Goal: Task Accomplishment & Management: Contribute content

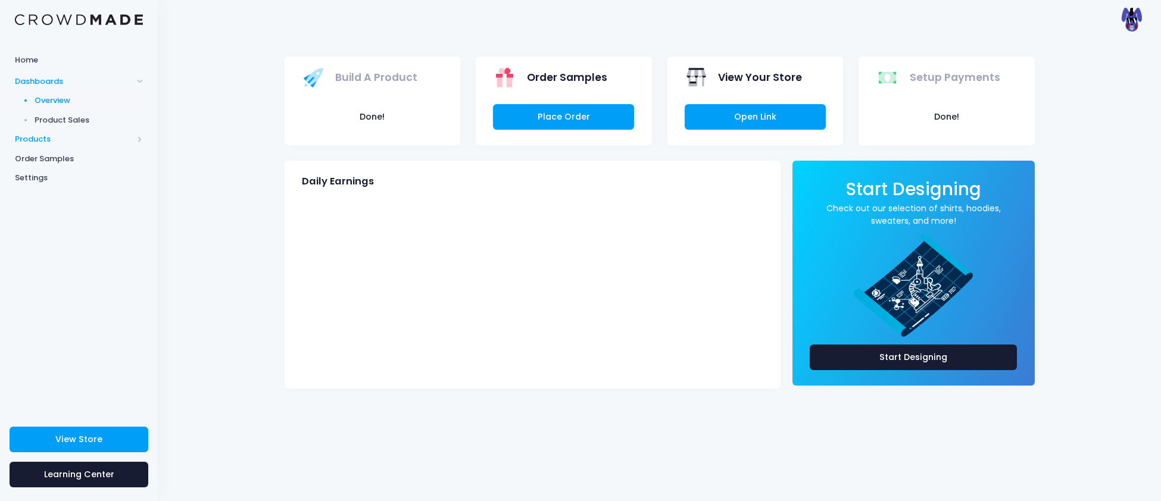
click at [27, 144] on span "Products" at bounding box center [74, 139] width 118 height 12
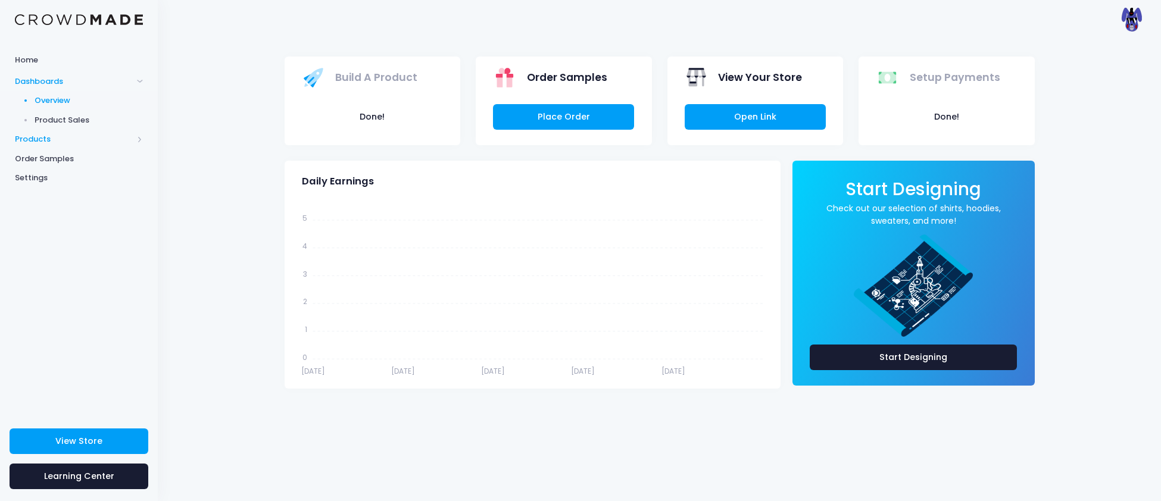
click at [30, 137] on span "Products" at bounding box center [74, 139] width 118 height 12
click at [70, 136] on span "Product Editor" at bounding box center [89, 139] width 109 height 12
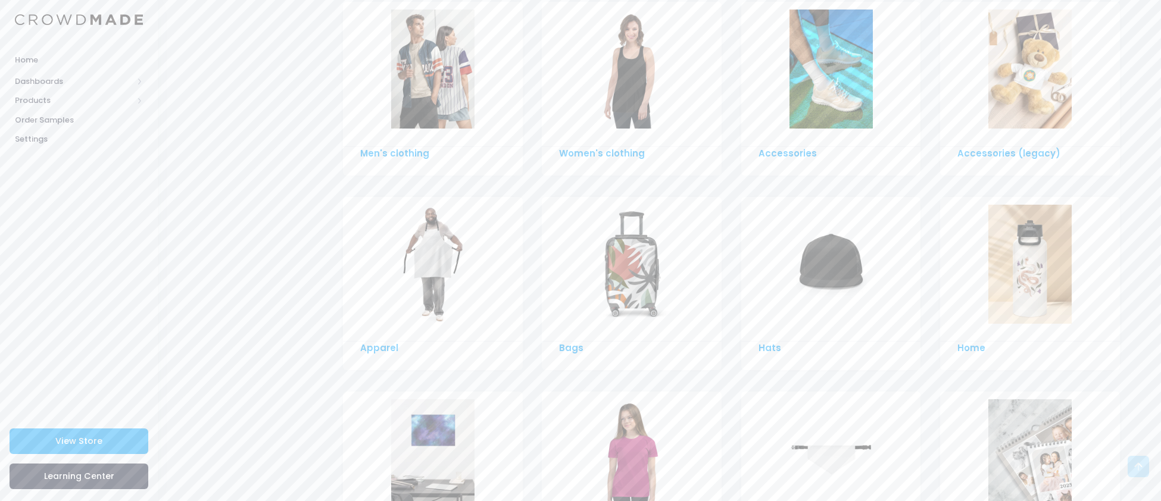
scroll to position [762, 0]
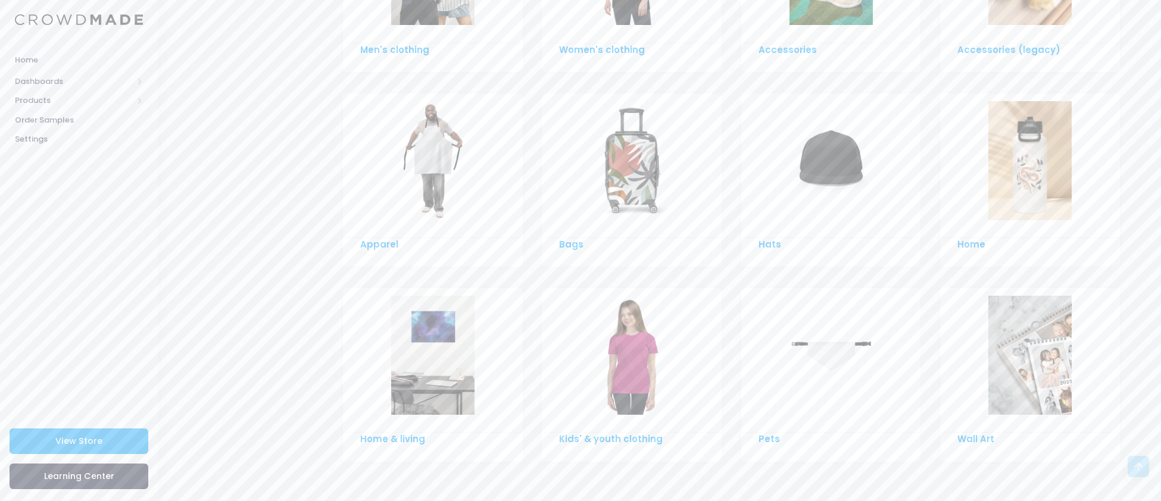
click at [806, 162] on img at bounding box center [830, 160] width 83 height 119
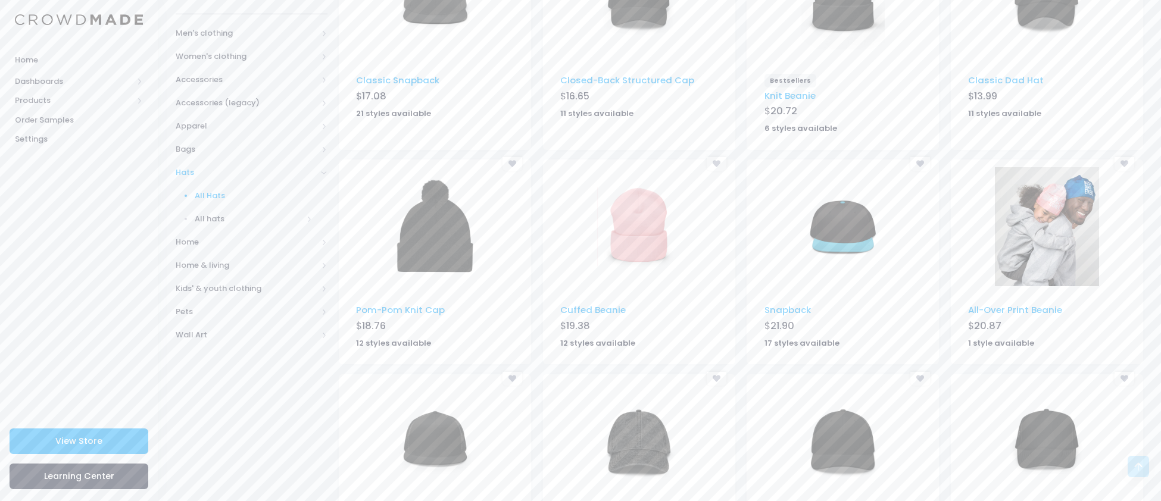
scroll to position [236, 0]
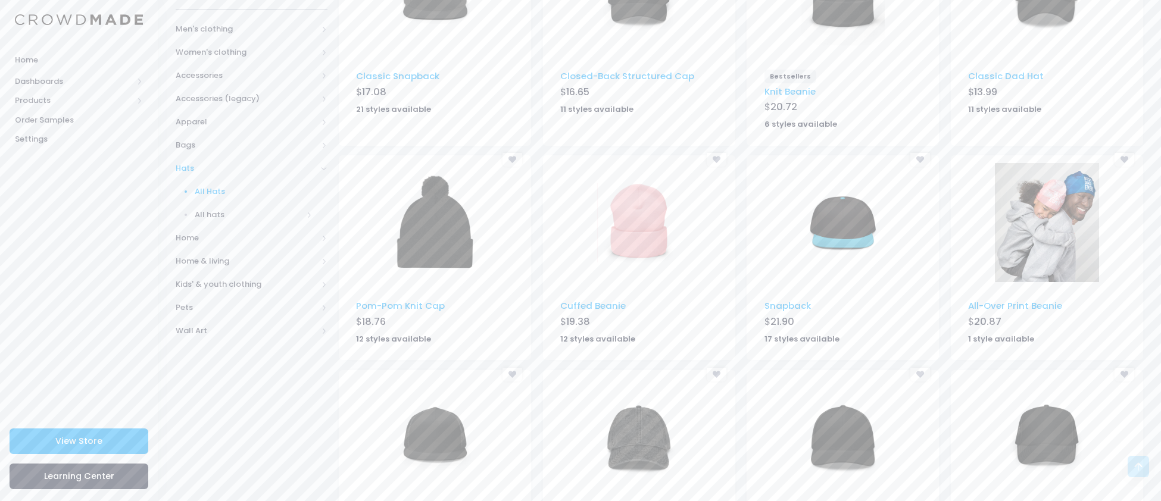
click at [828, 210] on img at bounding box center [842, 222] width 83 height 119
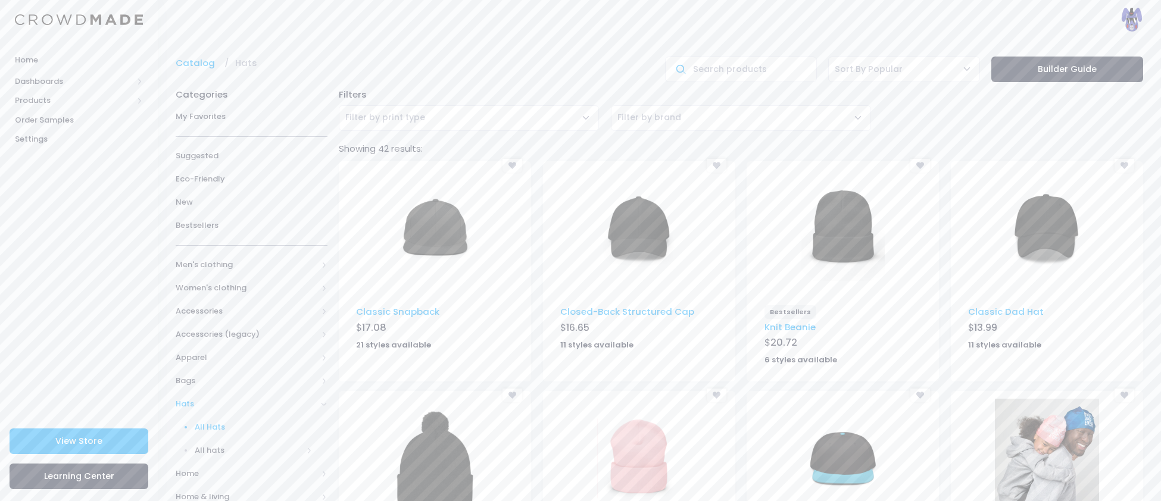
click at [443, 236] on img at bounding box center [434, 228] width 83 height 119
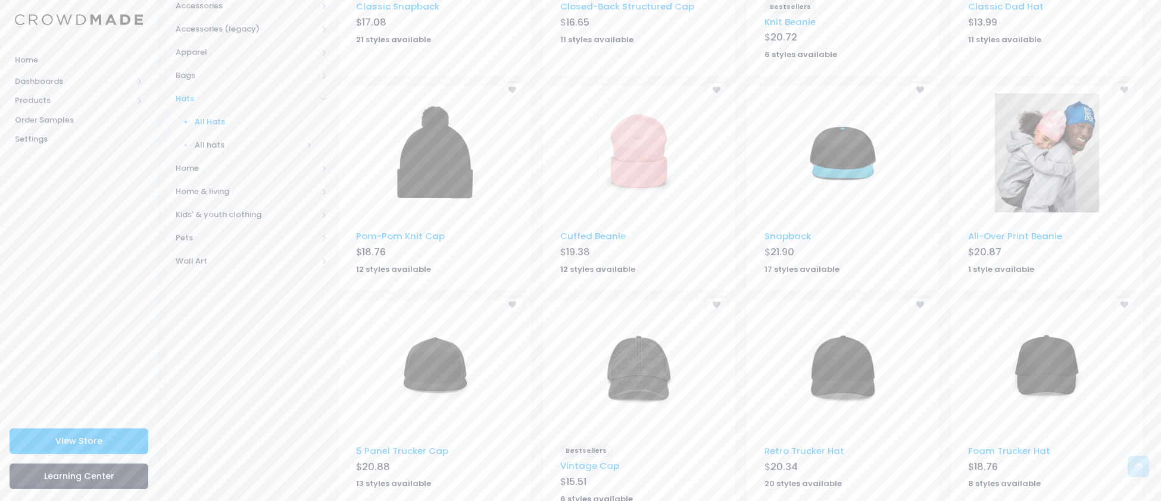
scroll to position [307, 0]
click at [179, 71] on span "Bags" at bounding box center [247, 74] width 142 height 12
click at [218, 94] on span "All Bags" at bounding box center [254, 98] width 118 height 12
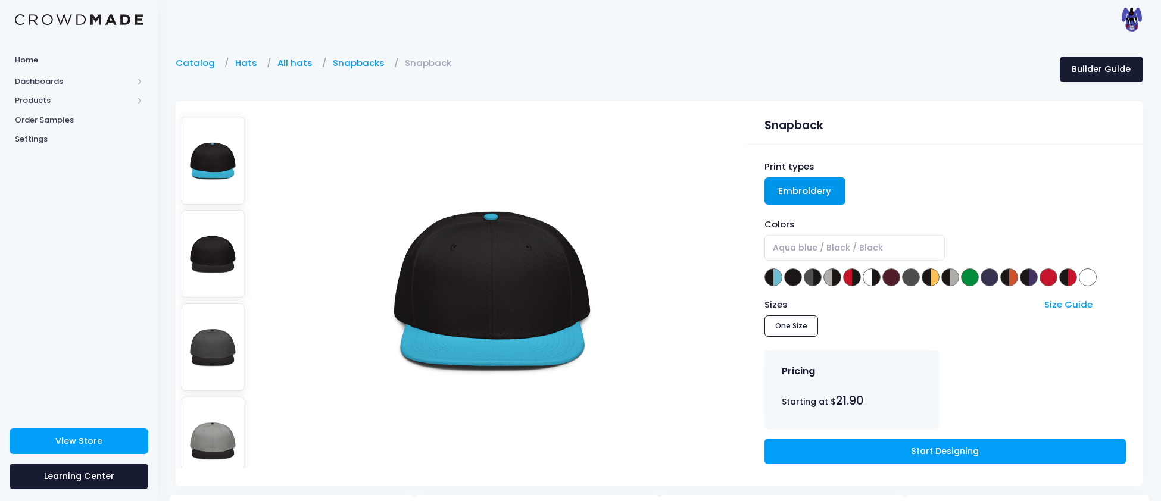
click at [218, 255] on img at bounding box center [213, 253] width 63 height 87
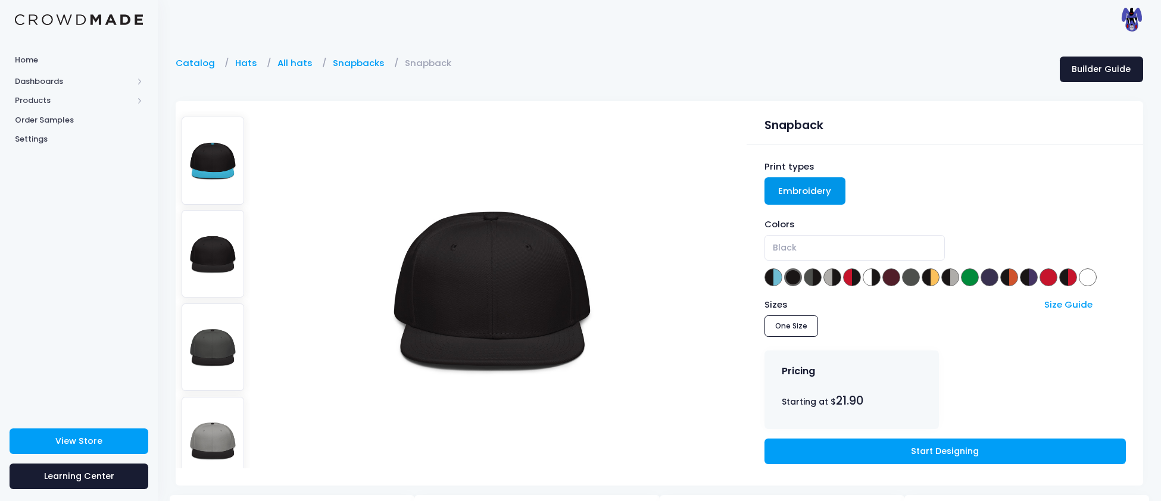
click at [234, 339] on img at bounding box center [213, 347] width 63 height 87
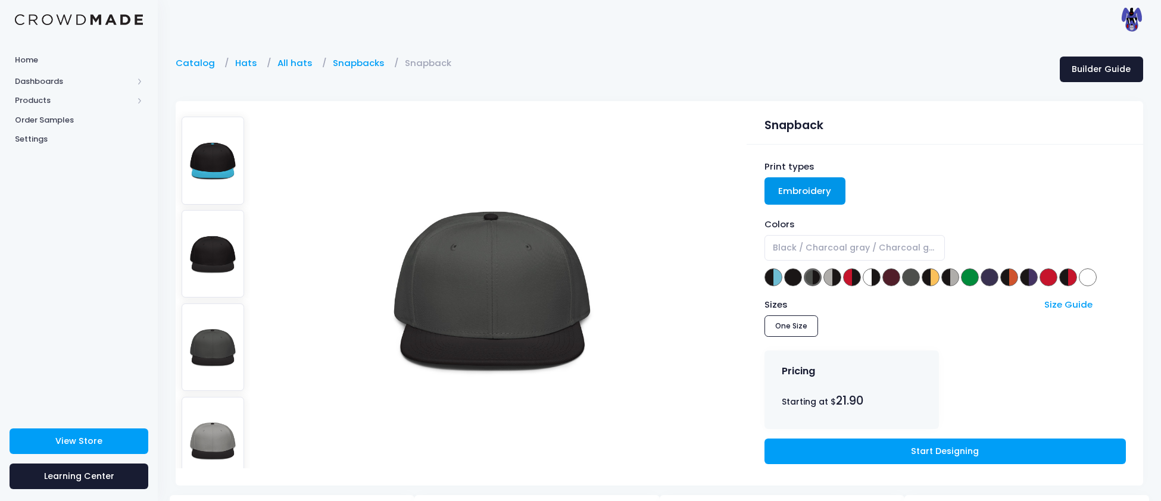
click at [223, 173] on img at bounding box center [213, 160] width 63 height 87
select select "Aqua blue / Black / Black"
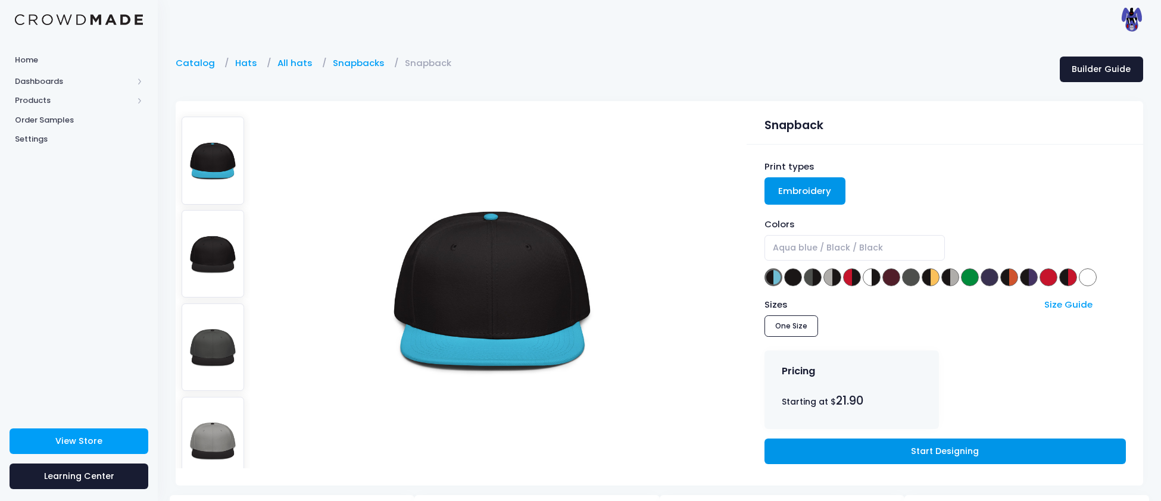
click at [903, 455] on link "Start Designing" at bounding box center [944, 452] width 361 height 26
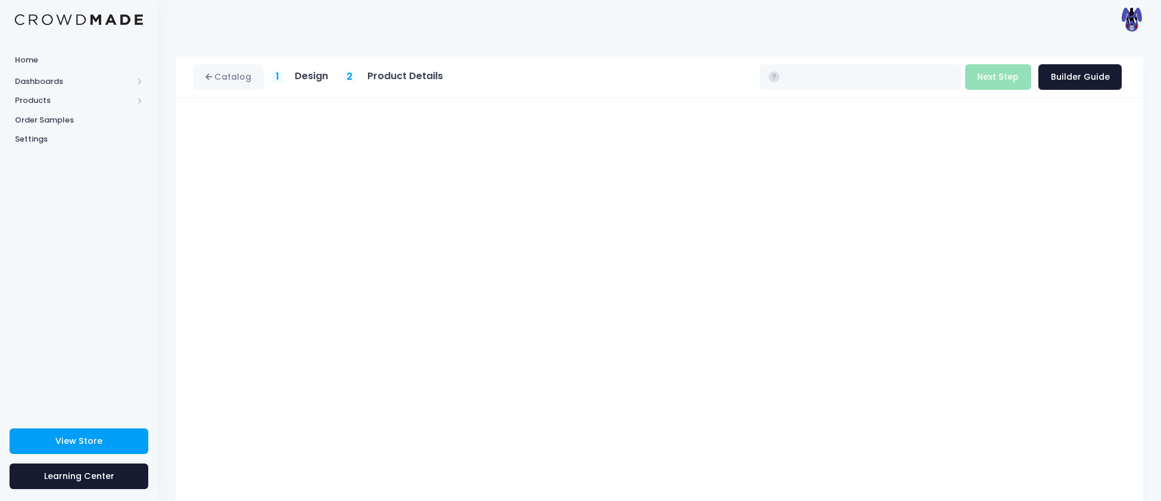
type input "$21.90"
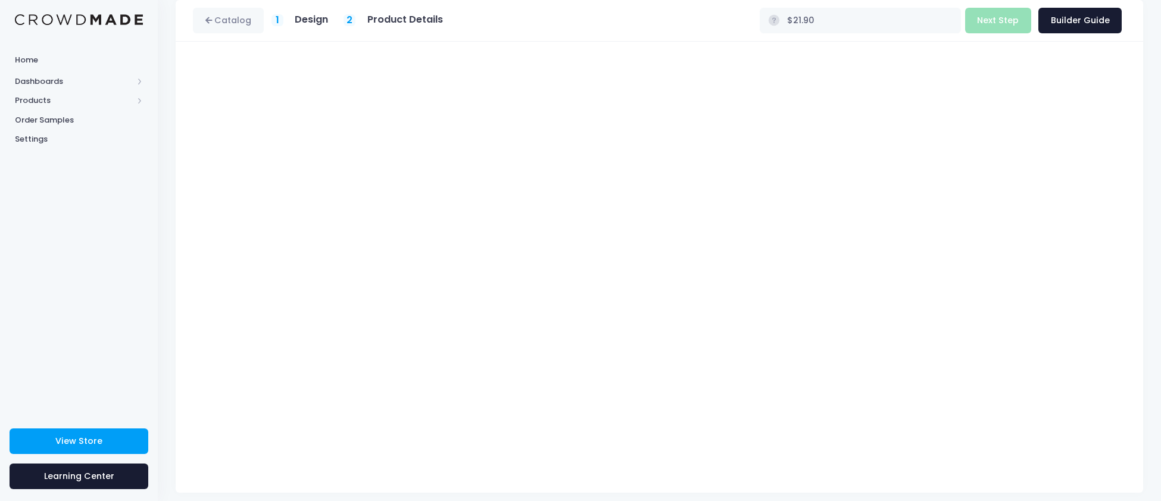
scroll to position [66, 0]
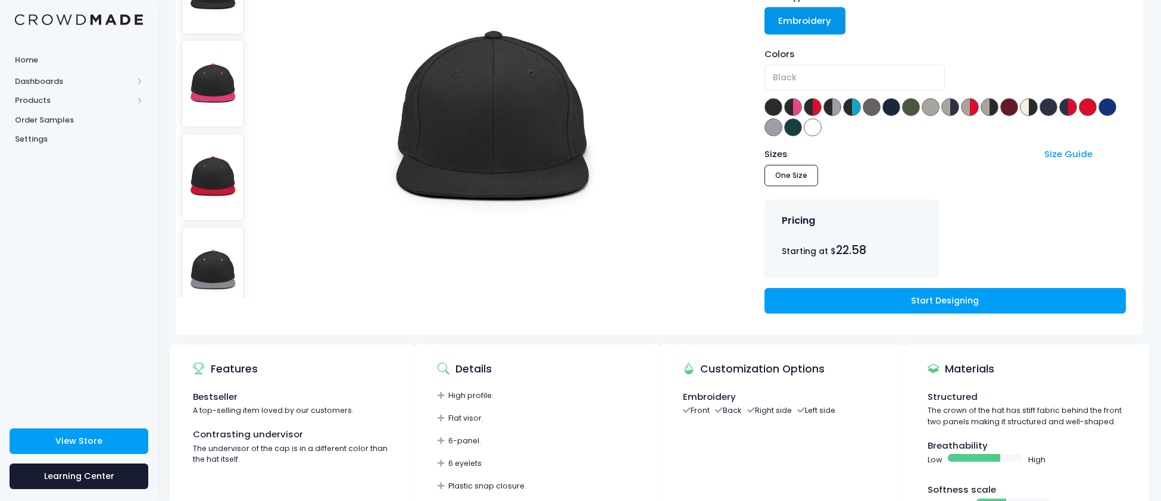
scroll to position [170, 0]
click at [999, 301] on link "Start Designing" at bounding box center [944, 301] width 361 height 26
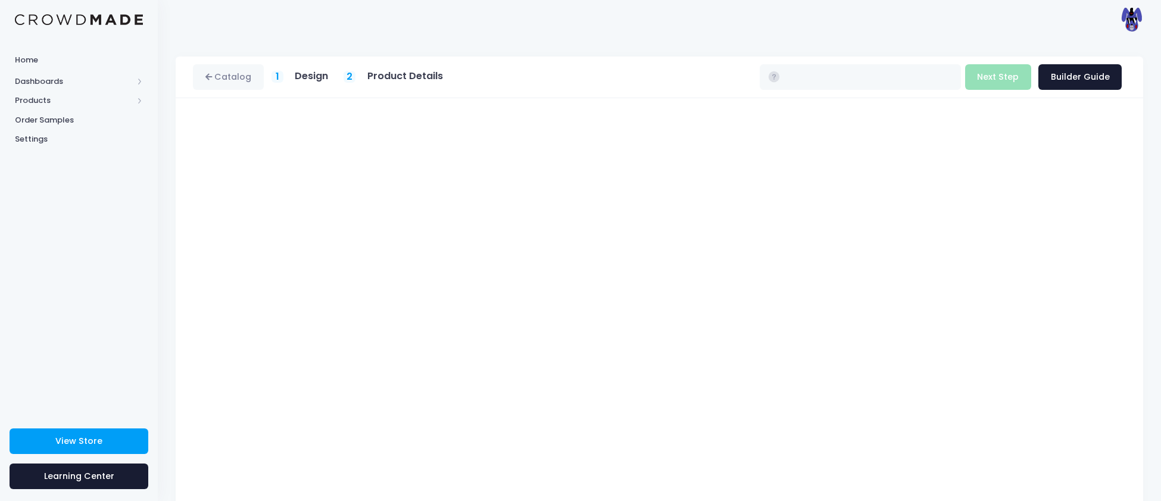
type input "$22.58"
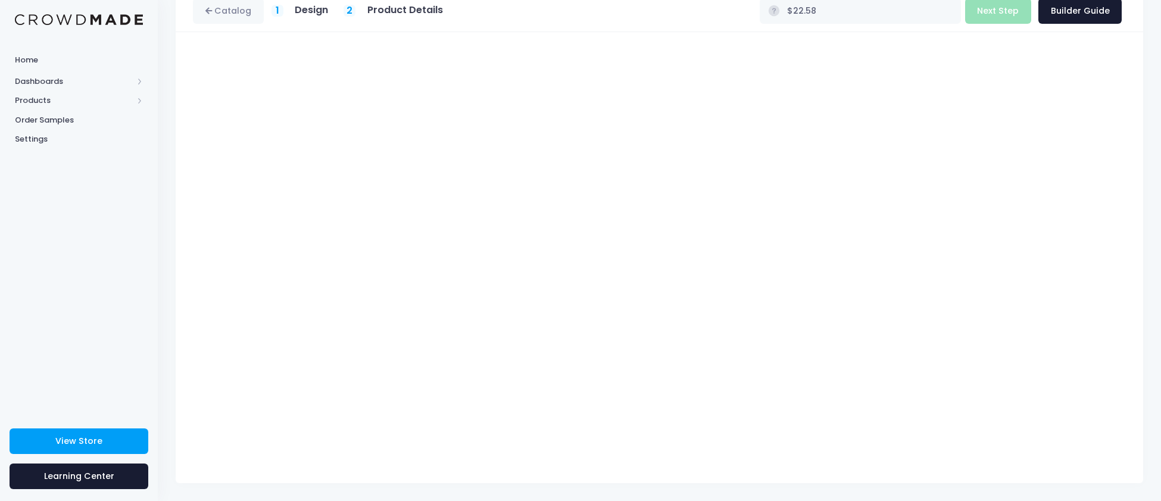
scroll to position [64, 0]
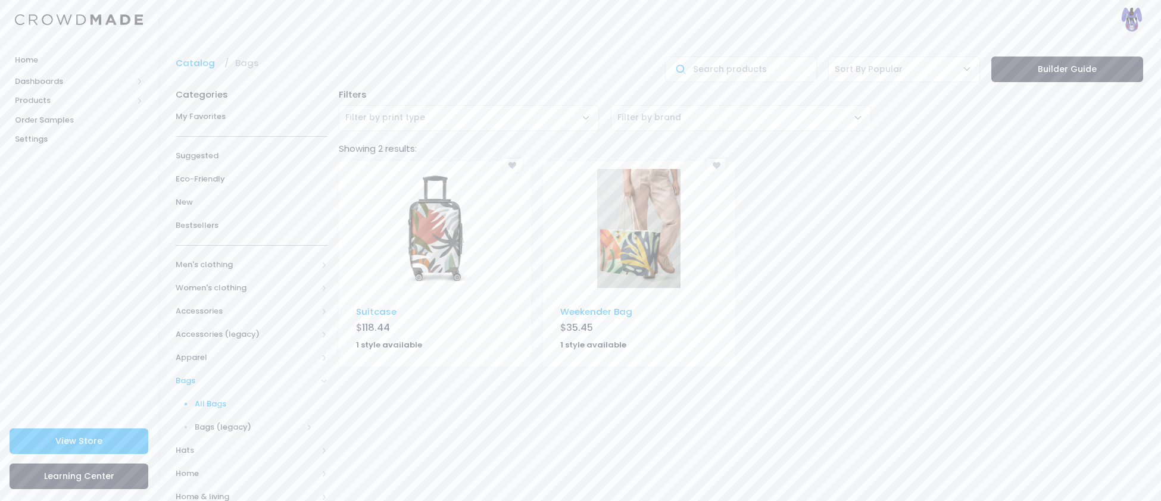
scroll to position [96, 0]
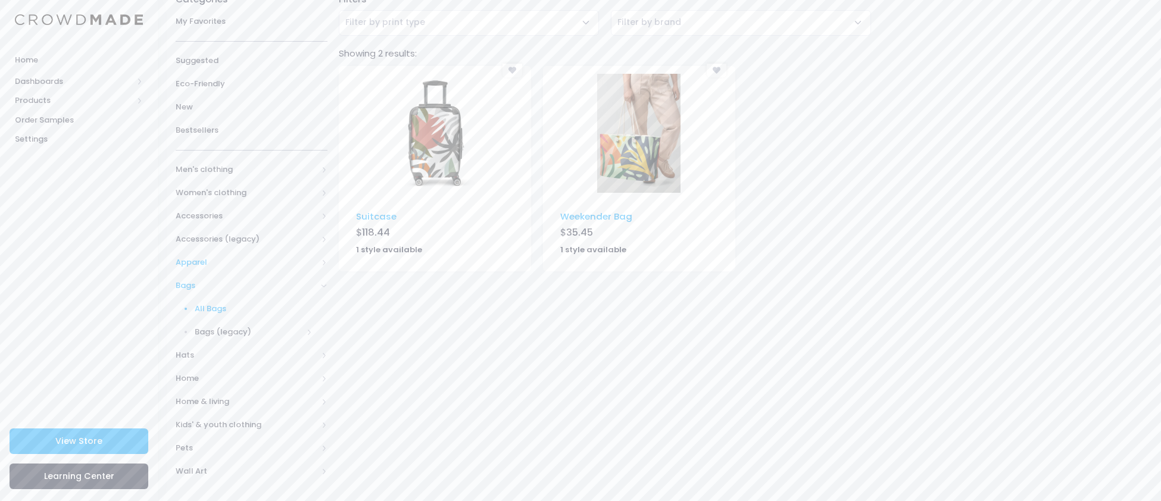
click at [205, 260] on span "Apparel" at bounding box center [247, 263] width 142 height 12
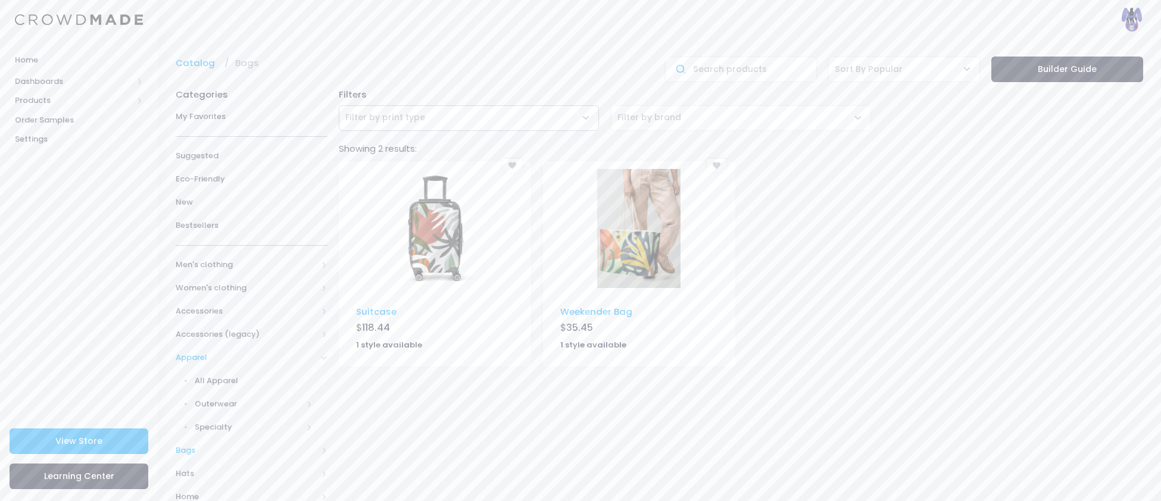
click at [426, 121] on span "Filter by print type" at bounding box center [469, 118] width 260 height 26
type input "bac"
click at [198, 162] on span "Suggested" at bounding box center [252, 156] width 152 height 12
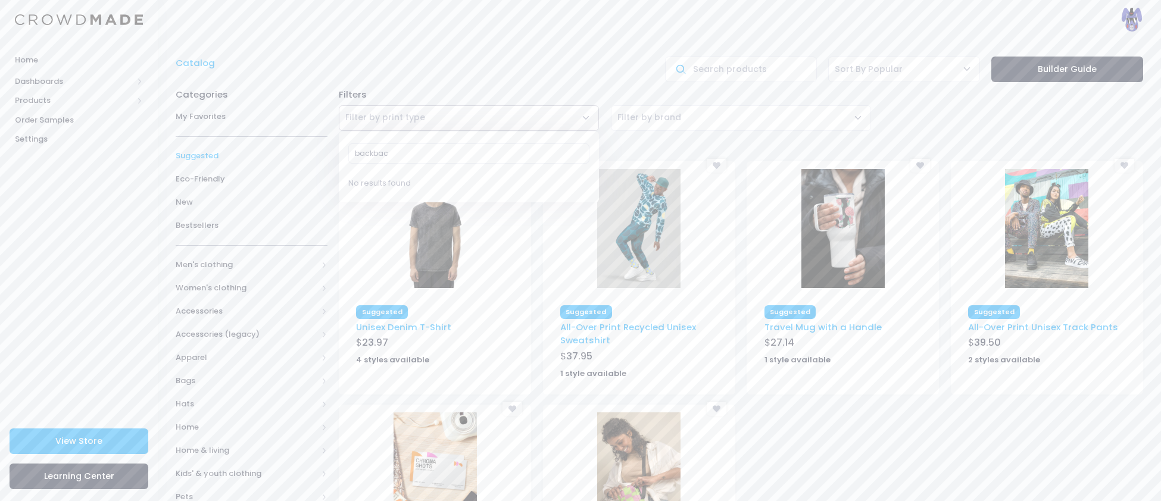
type input "backback"
click at [398, 127] on span "Filter by print type" at bounding box center [469, 118] width 260 height 26
click at [183, 201] on span "New" at bounding box center [252, 202] width 152 height 12
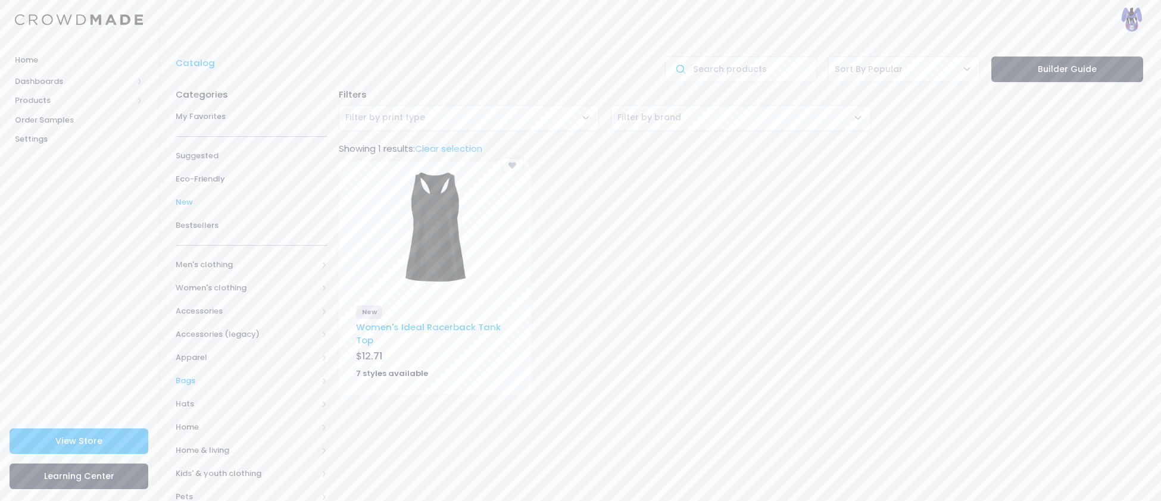
scroll to position [49, 0]
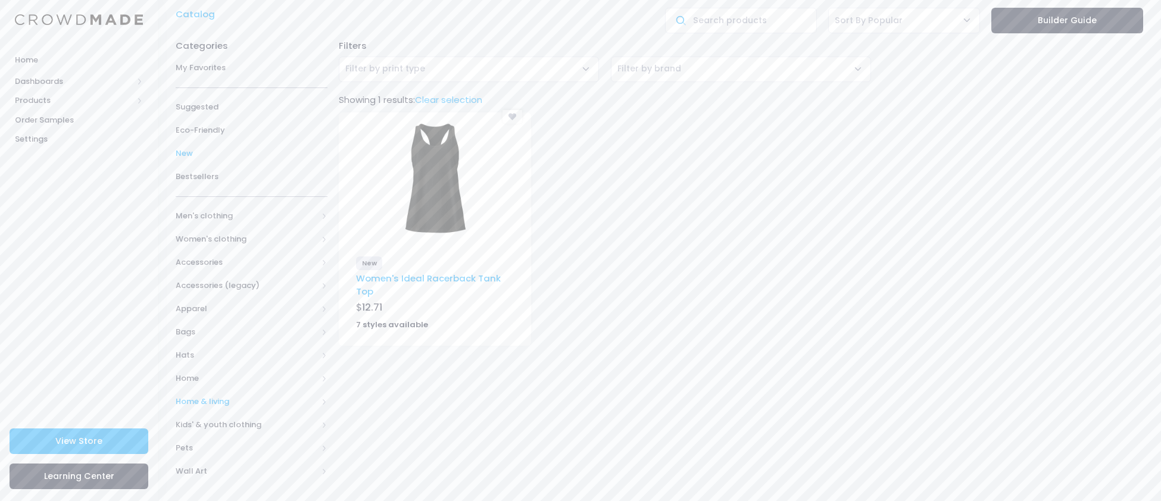
click at [202, 405] on span "Home & living" at bounding box center [247, 402] width 142 height 12
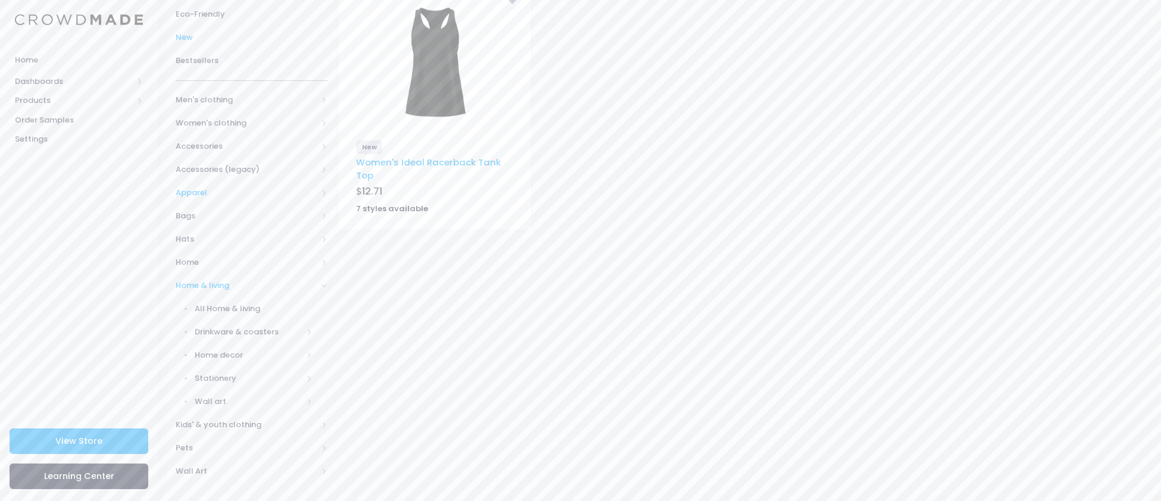
click at [180, 197] on span "Apparel" at bounding box center [247, 193] width 142 height 12
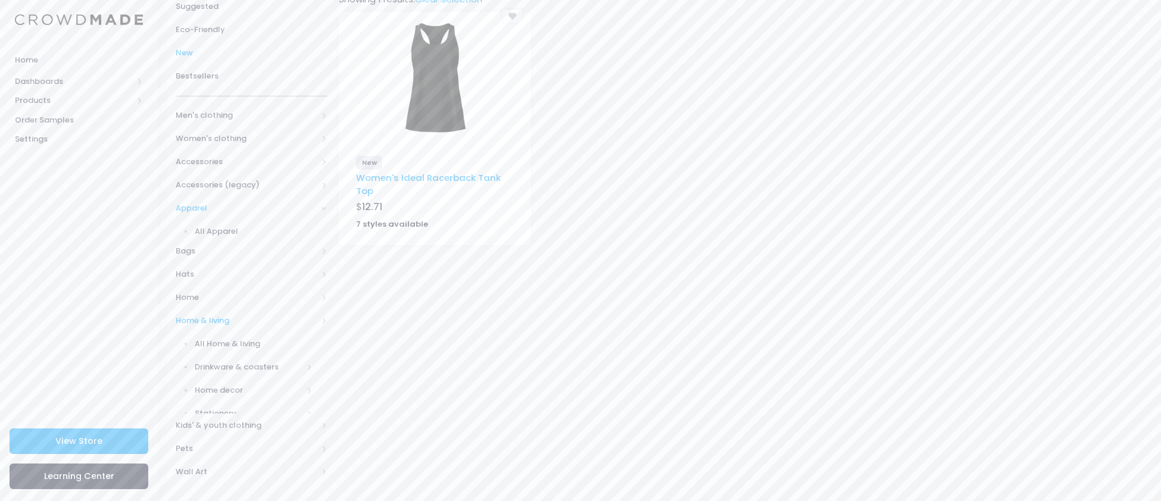
scroll to position [118, 0]
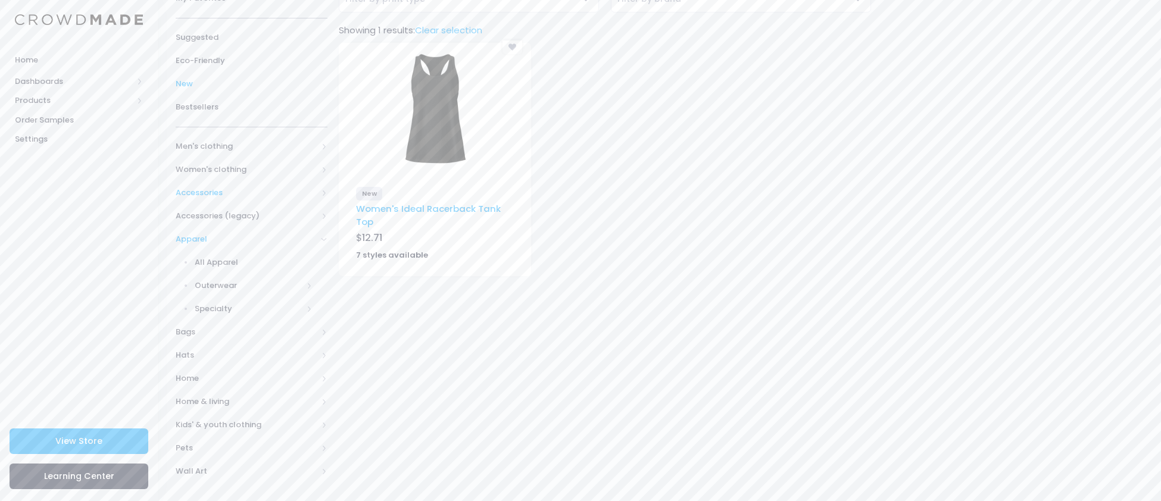
click at [194, 193] on span "Accessories" at bounding box center [247, 193] width 142 height 12
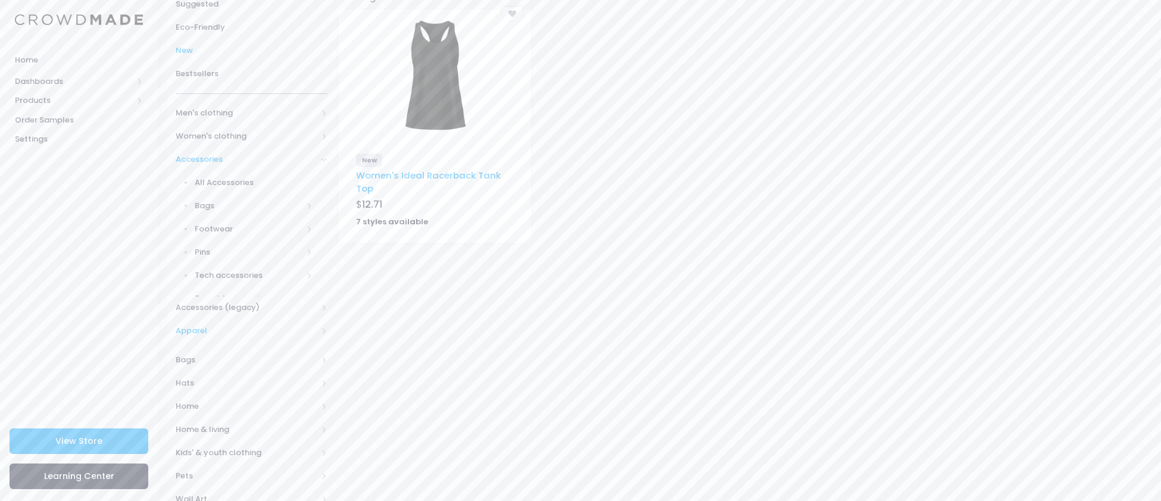
scroll to position [165, 0]
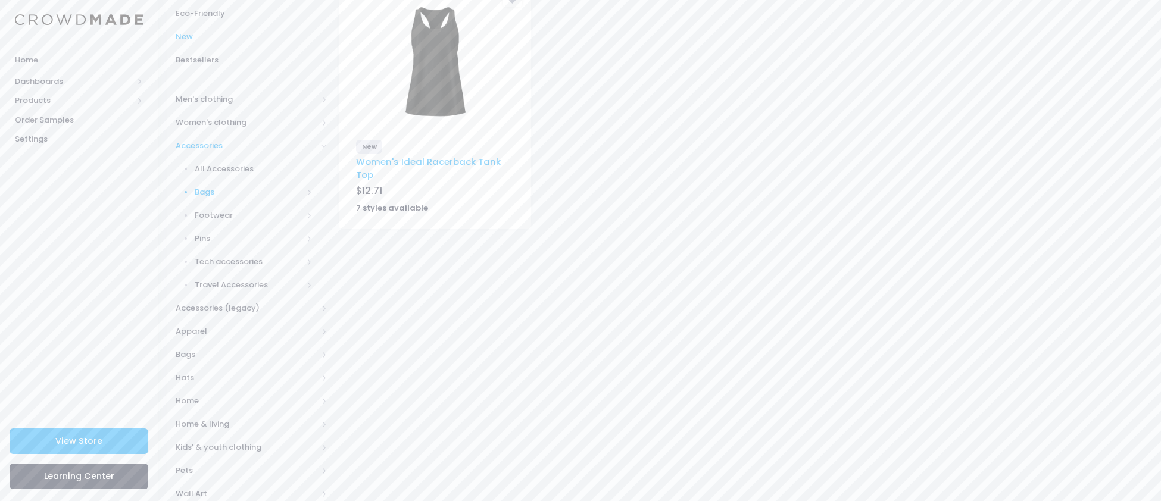
click at [198, 195] on span "Bags" at bounding box center [249, 192] width 108 height 12
click at [210, 219] on span "All Bags" at bounding box center [256, 216] width 112 height 12
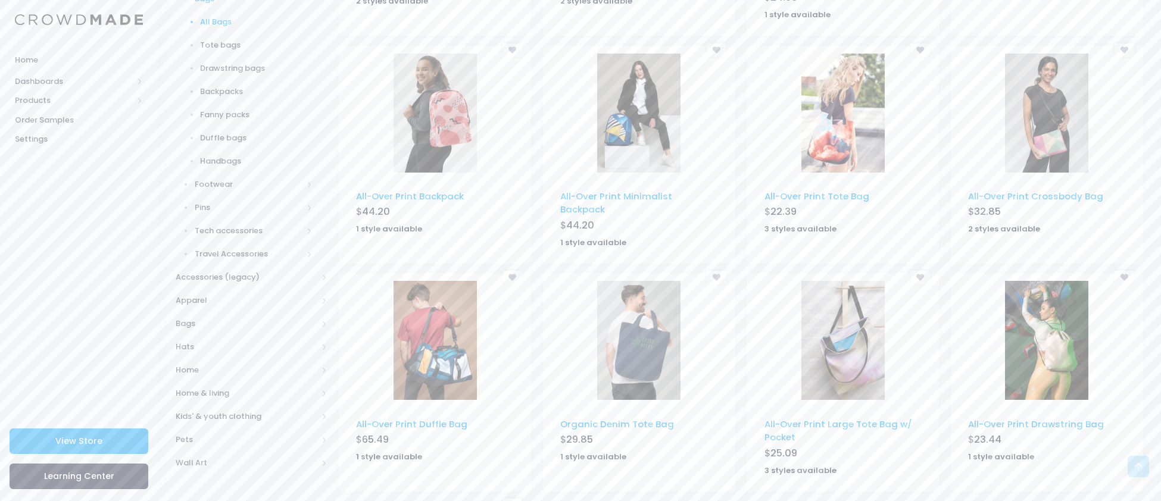
scroll to position [359, 0]
click at [467, 99] on img at bounding box center [434, 113] width 83 height 119
click at [645, 116] on img at bounding box center [638, 113] width 83 height 119
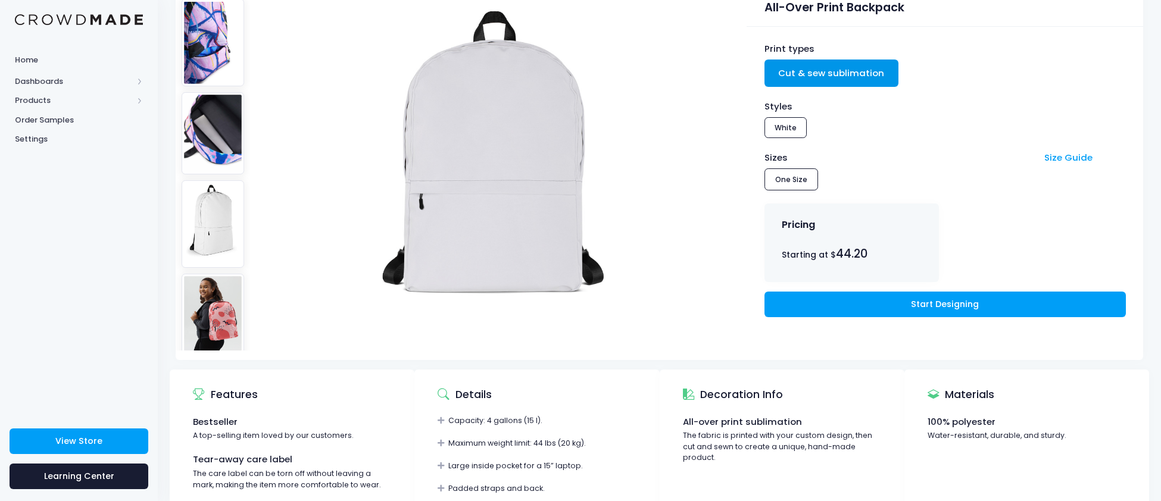
scroll to position [120, 0]
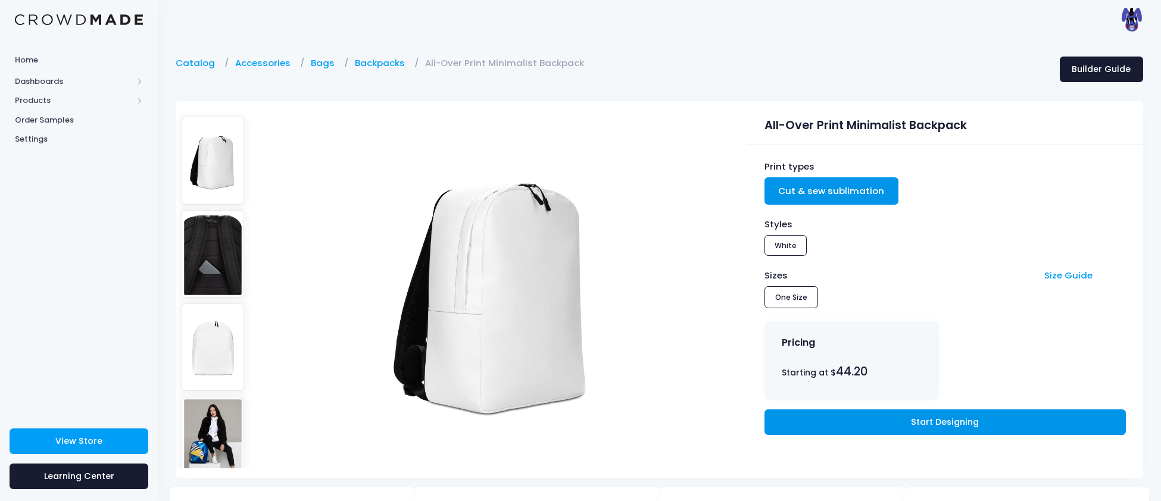
click at [908, 421] on link "Start Designing" at bounding box center [944, 422] width 361 height 26
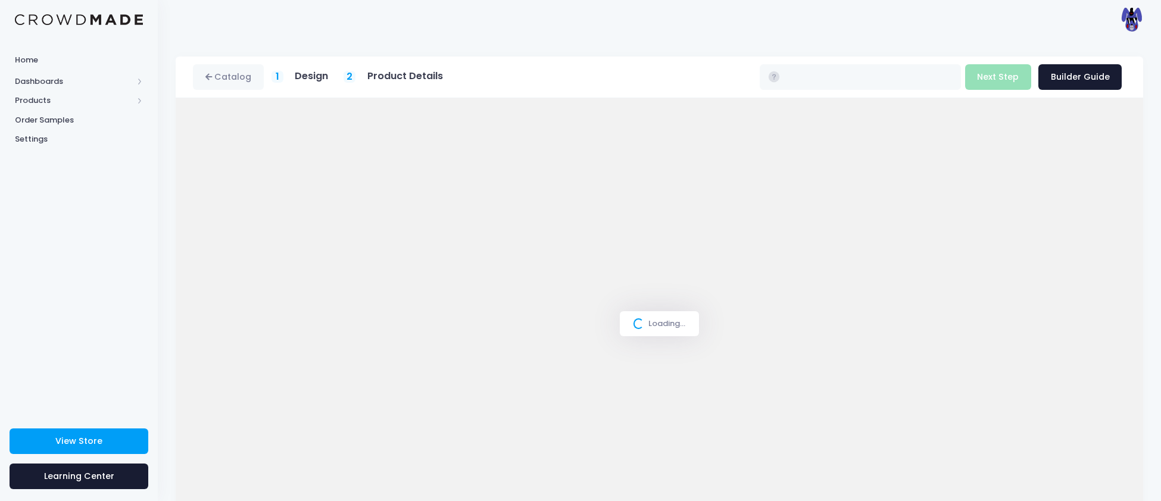
type input "$44.20"
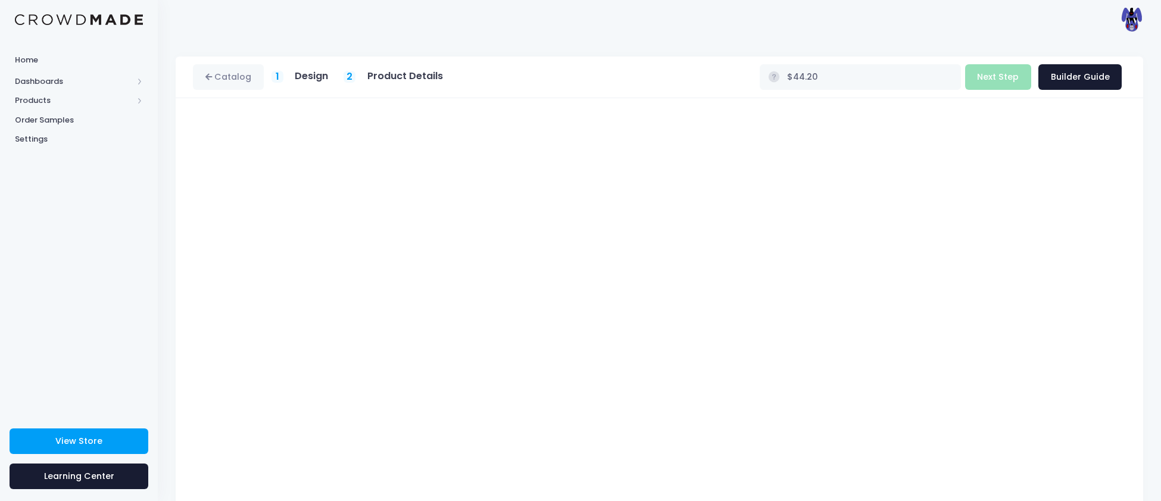
click at [439, 80] on h5 "Product Details" at bounding box center [405, 76] width 76 height 12
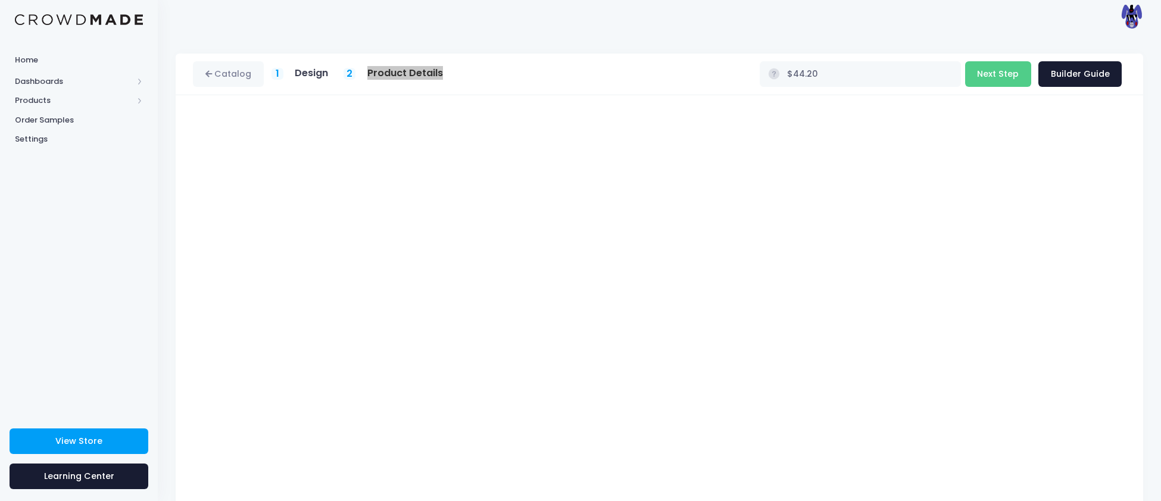
scroll to position [29, 0]
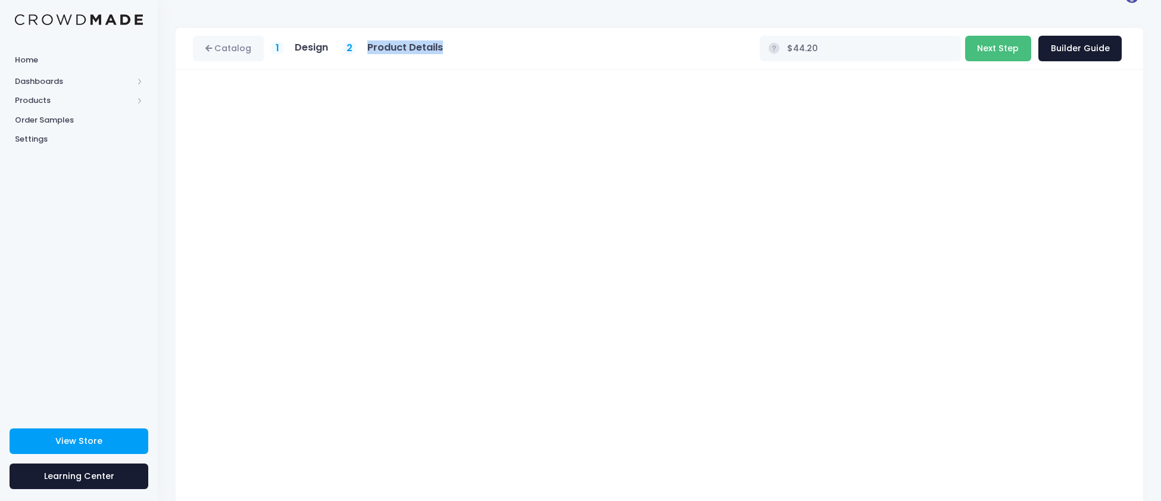
click at [1015, 49] on button "Next Step" at bounding box center [998, 49] width 66 height 26
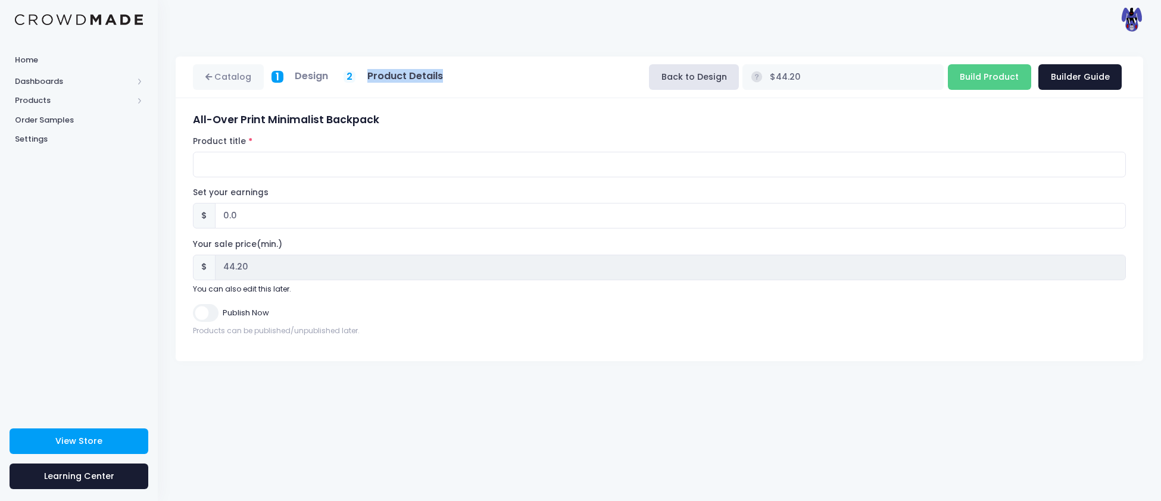
scroll to position [0, 0]
click at [277, 167] on input "Product title" at bounding box center [659, 165] width 933 height 26
type input "Bonnie613 BackPack"
click at [971, 80] on input "Build Product" at bounding box center [989, 77] width 83 height 26
type input "Building product..."
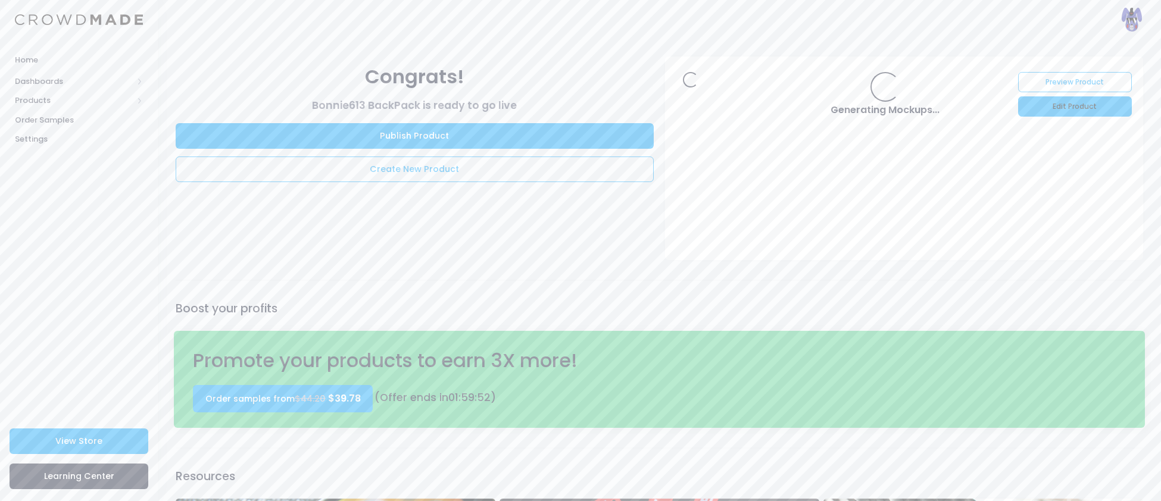
click at [1071, 107] on link "Edit Product" at bounding box center [1075, 106] width 114 height 20
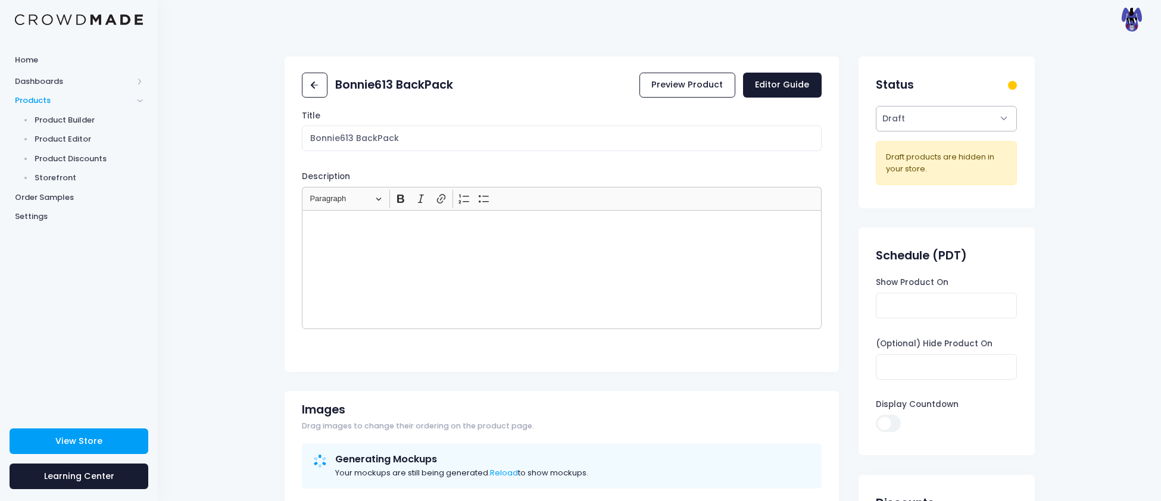
click at [970, 121] on select "Active Draft" at bounding box center [946, 119] width 141 height 26
select select "active"
click at [876, 106] on select "Active Draft" at bounding box center [946, 119] width 141 height 26
click at [314, 87] on icon at bounding box center [315, 86] width 14 height 14
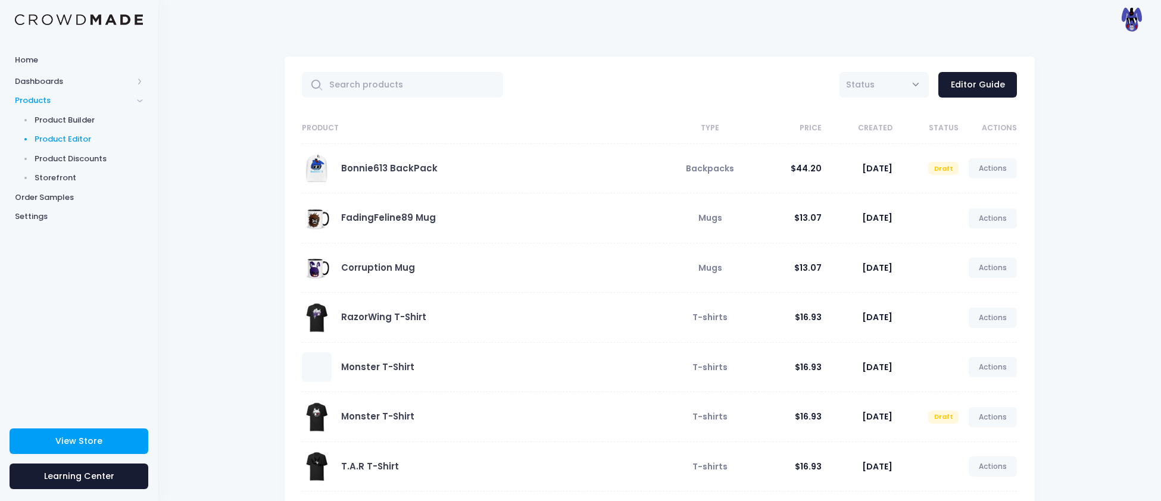
click at [953, 170] on span "Draft" at bounding box center [943, 168] width 30 height 13
click at [943, 168] on span "Draft" at bounding box center [943, 168] width 30 height 13
click at [993, 166] on link "Actions" at bounding box center [992, 168] width 49 height 20
click at [974, 236] on link "Publish" at bounding box center [980, 239] width 63 height 21
click at [1152, 298] on div "All Active Draft Status Editor Guide Product Type Price Created Status Actions …" at bounding box center [659, 374] width 1003 height 671
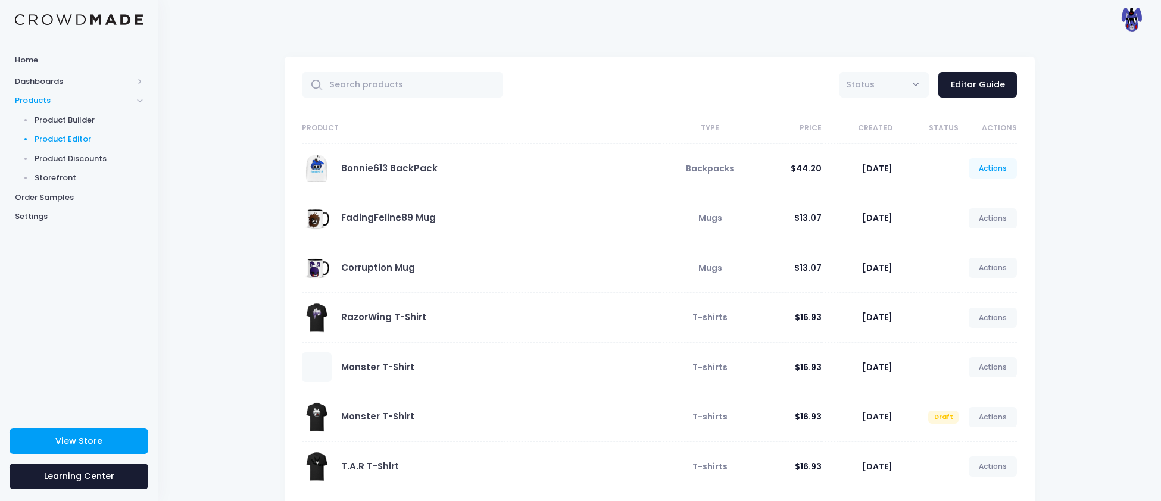
click at [992, 170] on link "Actions" at bounding box center [992, 168] width 49 height 20
click at [968, 235] on link "Unpublish" at bounding box center [980, 239] width 63 height 21
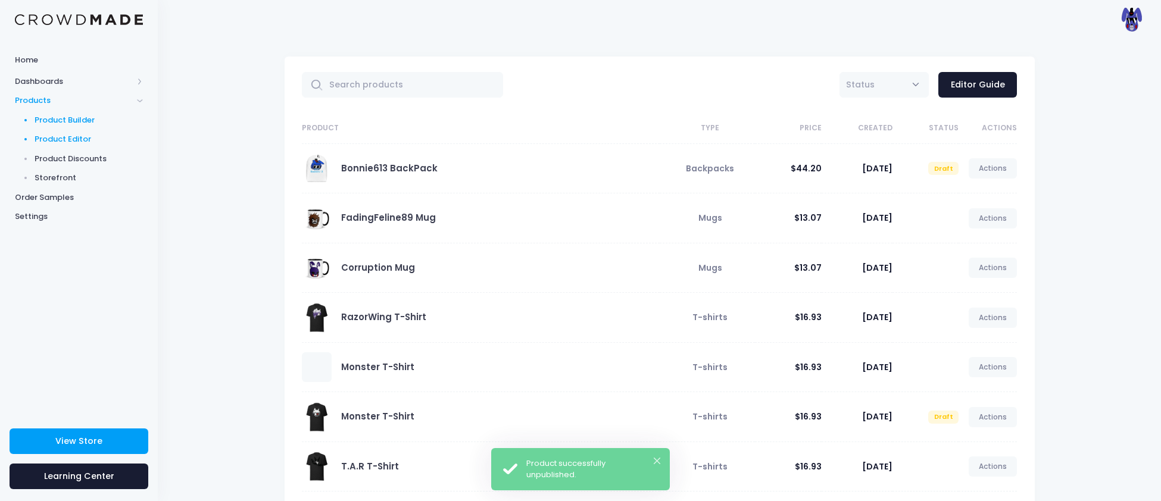
click at [61, 122] on span "Product Builder" at bounding box center [89, 120] width 109 height 12
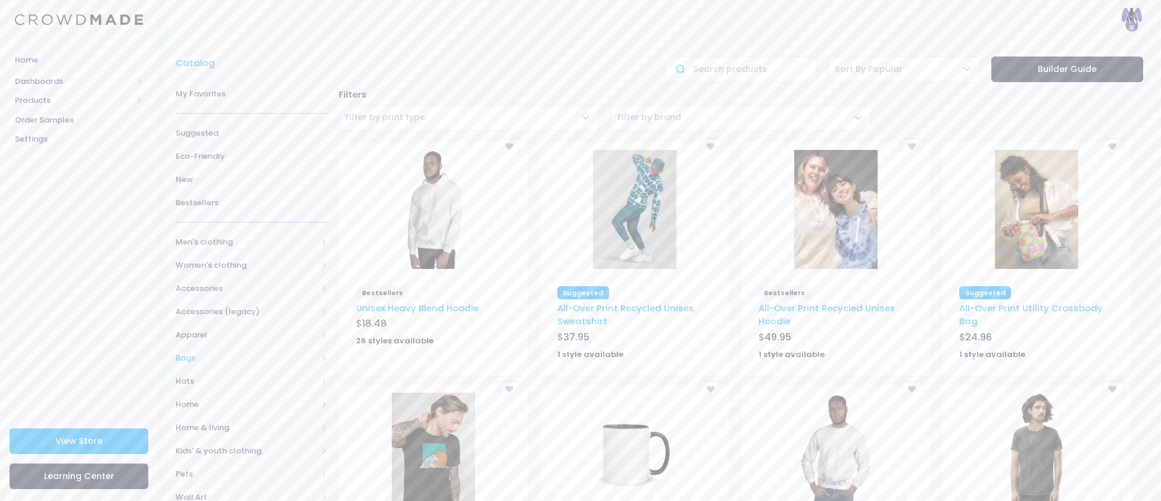
click at [185, 361] on span "Bags" at bounding box center [247, 358] width 142 height 12
click at [214, 385] on span "All Bags" at bounding box center [254, 382] width 118 height 12
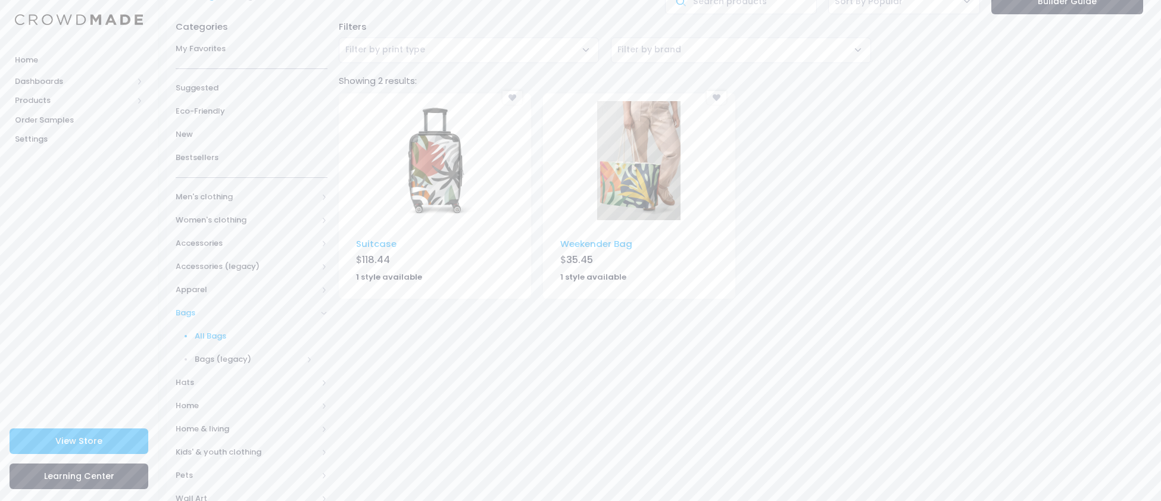
scroll to position [67, 0]
click at [210, 249] on span "Accessories" at bounding box center [247, 245] width 142 height 12
click at [205, 290] on span "Bags" at bounding box center [249, 291] width 108 height 12
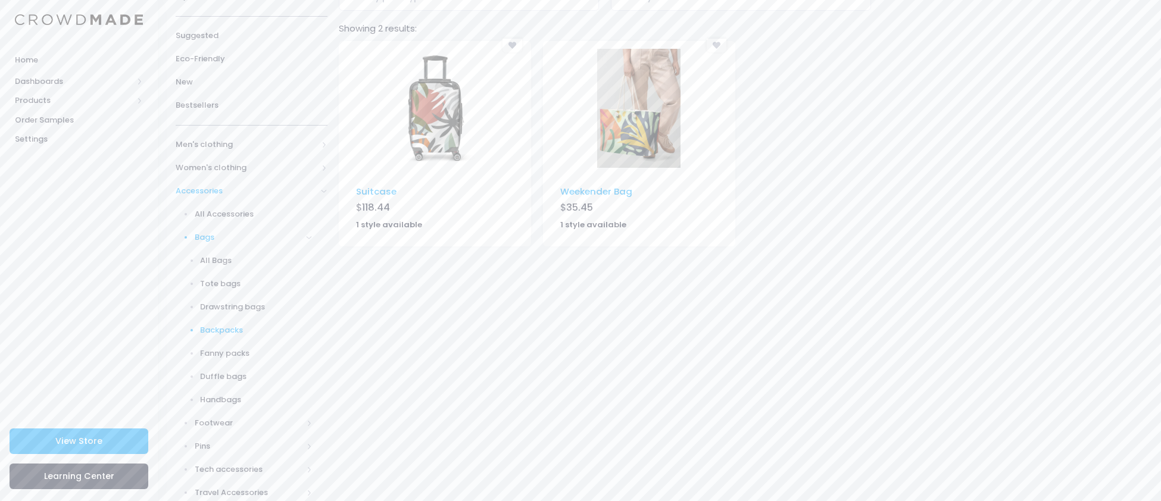
scroll to position [127, 0]
click at [217, 328] on span "Backpacks" at bounding box center [256, 323] width 112 height 12
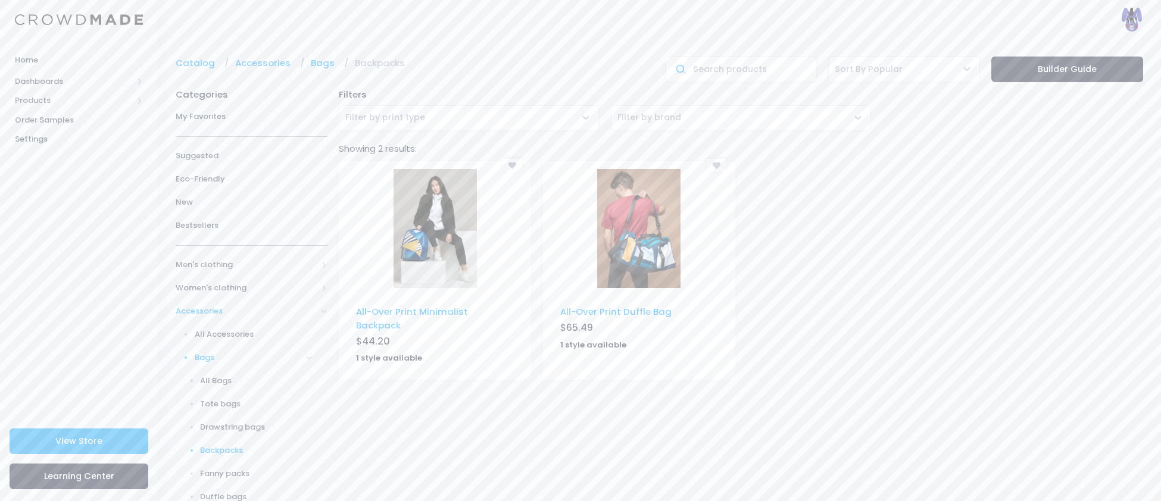
click at [424, 234] on img at bounding box center [434, 228] width 83 height 119
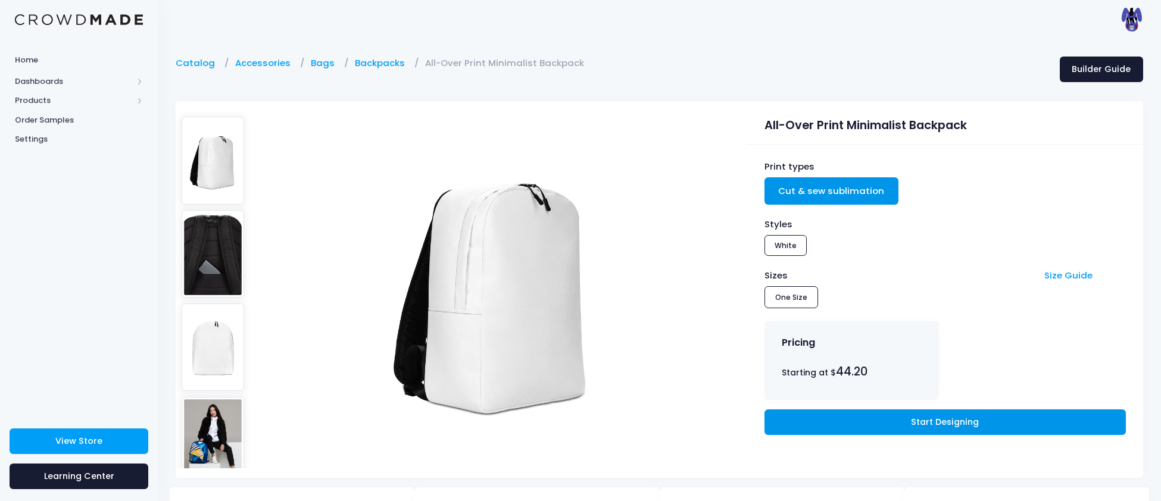
click at [966, 418] on link "Start Designing" at bounding box center [944, 422] width 361 height 26
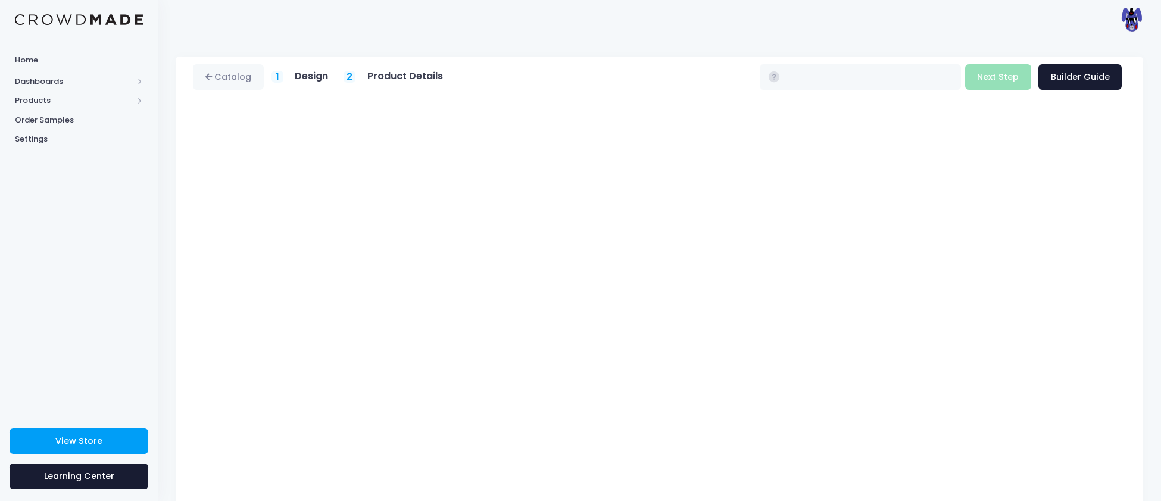
type input "$44.20"
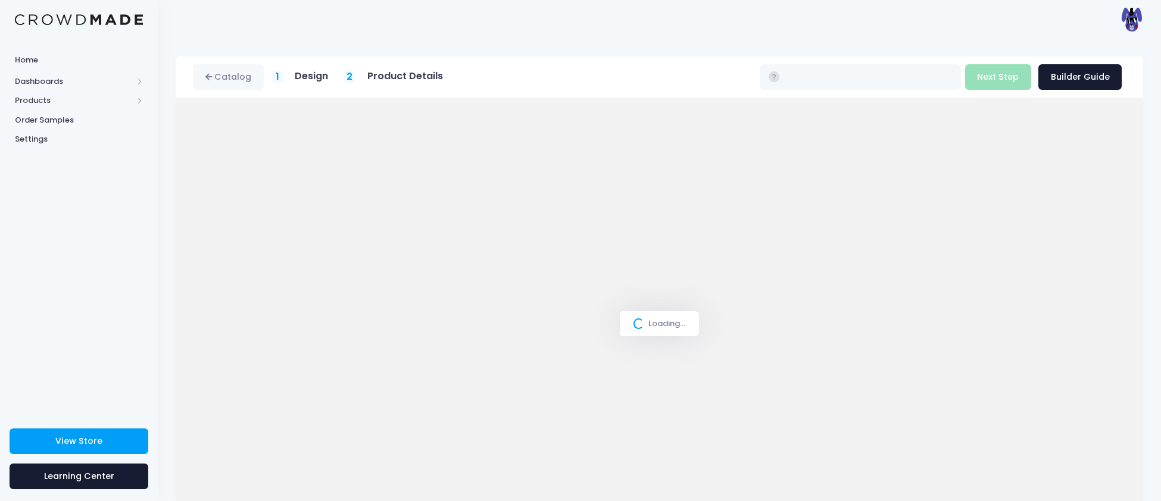
scroll to position [29, 0]
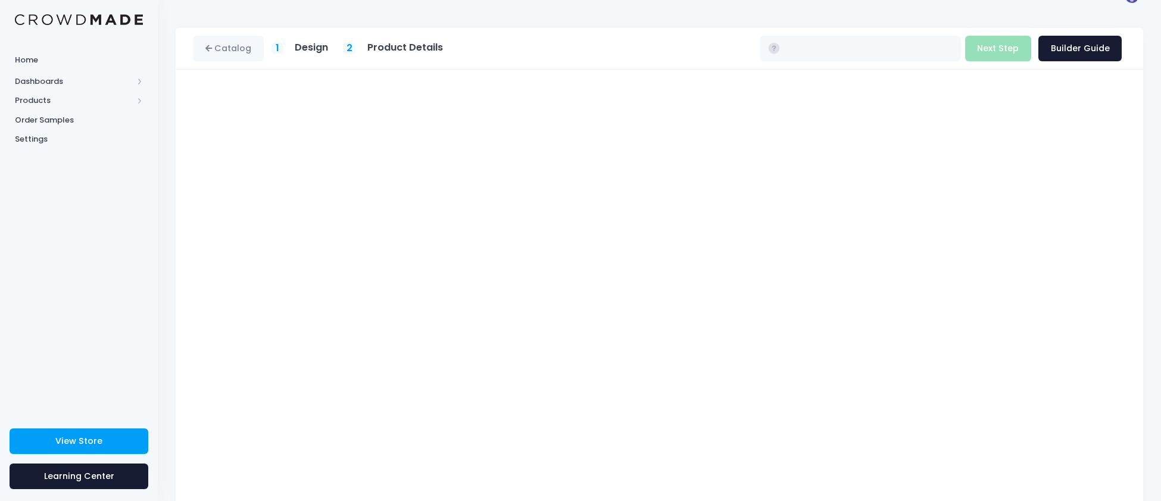
type input "$44.20"
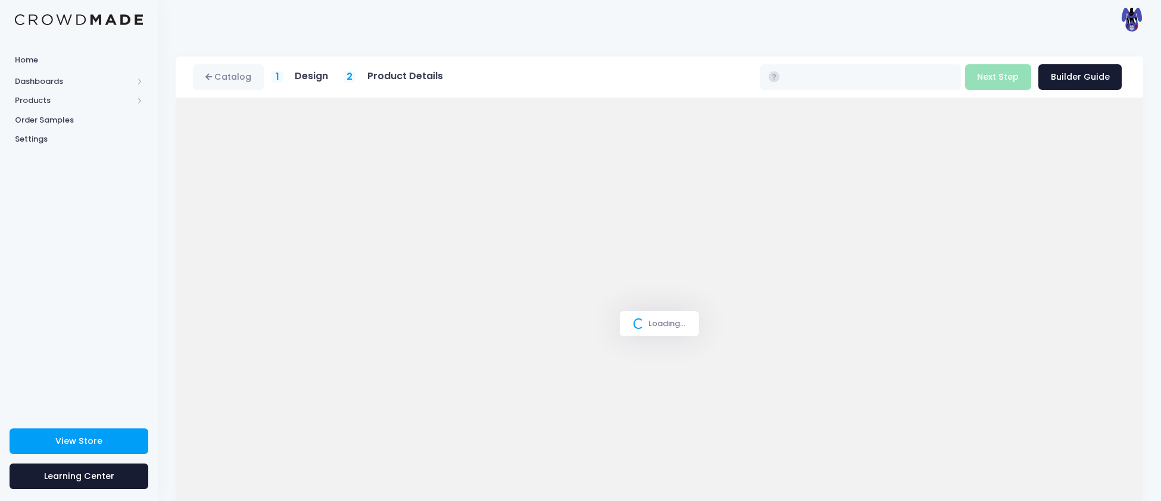
scroll to position [66, 0]
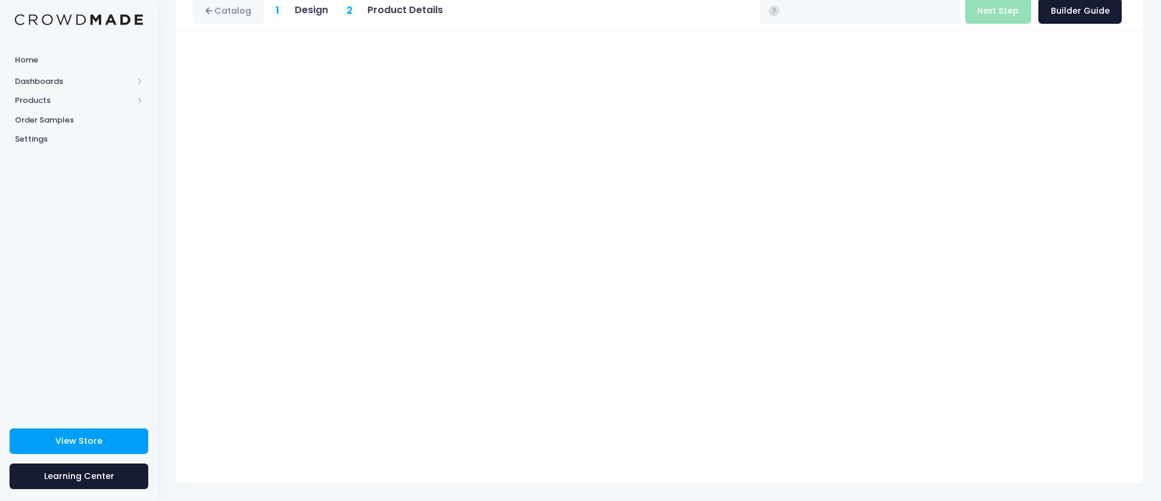
type input "$44.20"
